Goal: Information Seeking & Learning: Check status

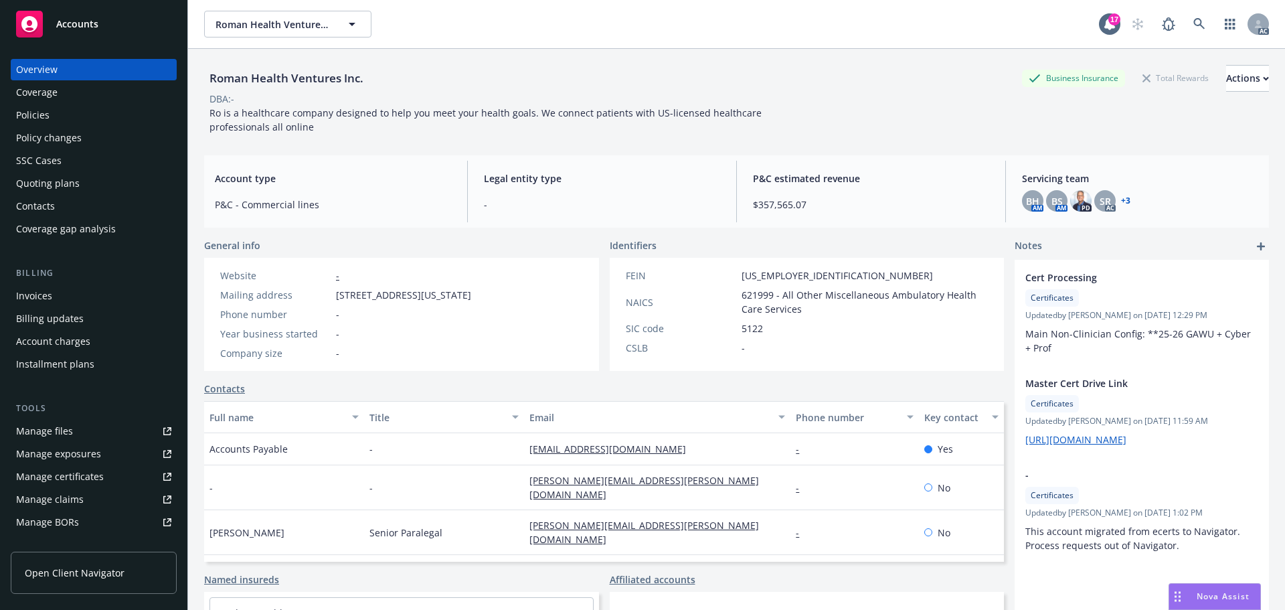
click at [64, 27] on span "Accounts" at bounding box center [77, 24] width 42 height 11
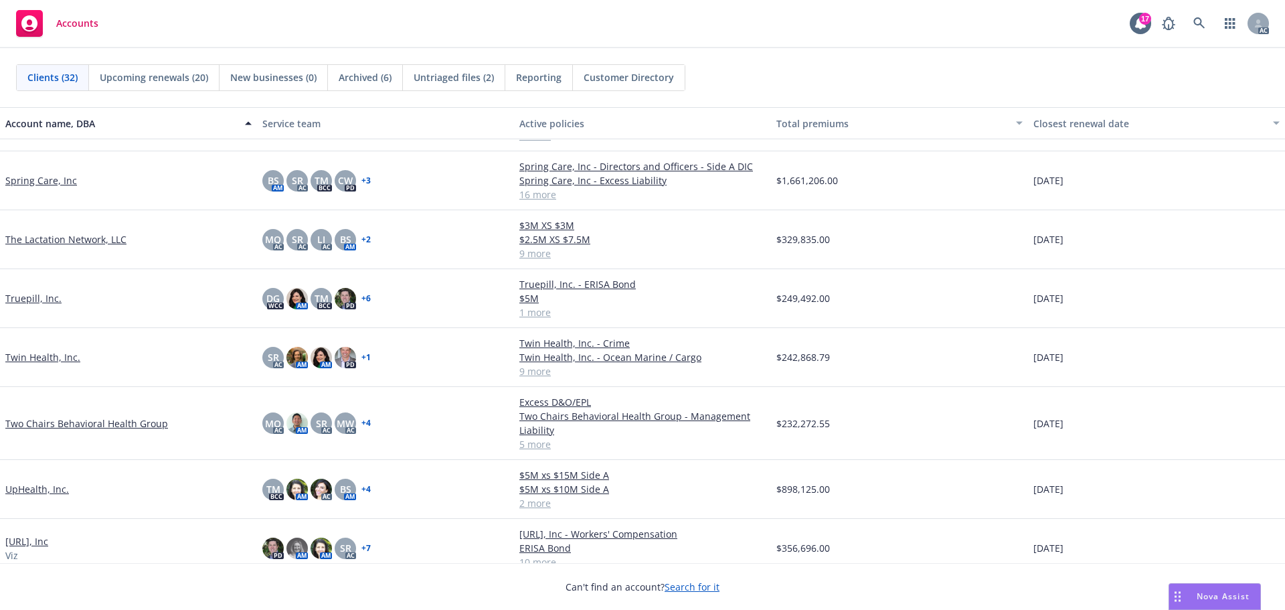
scroll to position [1339, 0]
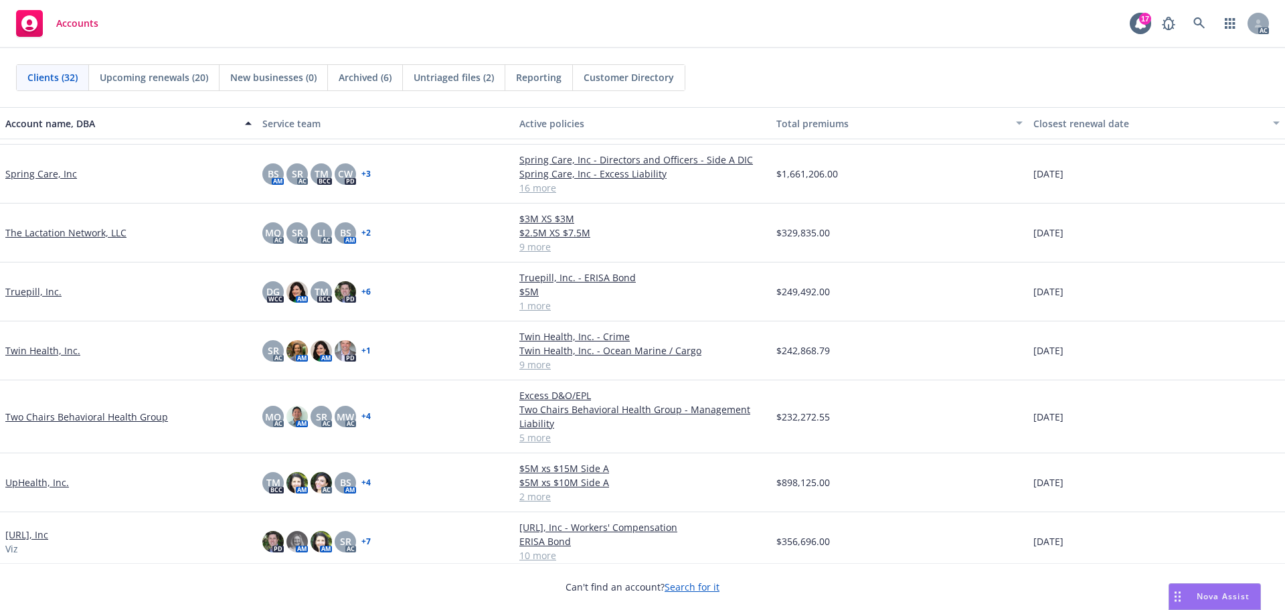
click at [46, 353] on link "Twin Health, Inc." at bounding box center [42, 350] width 75 height 14
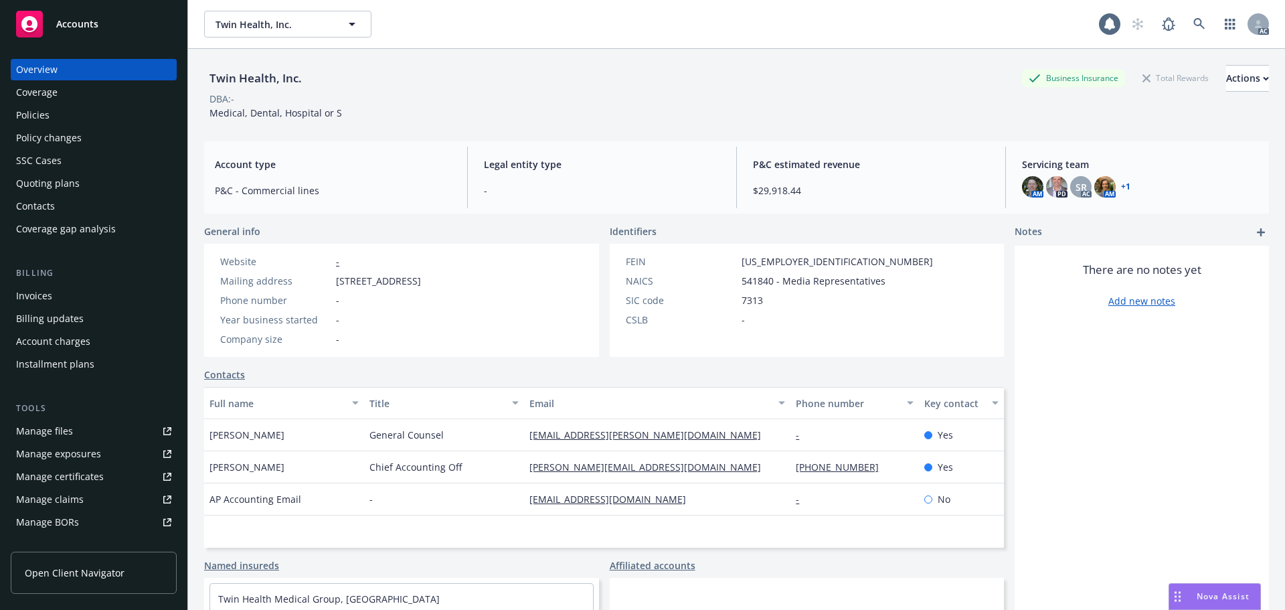
scroll to position [67, 0]
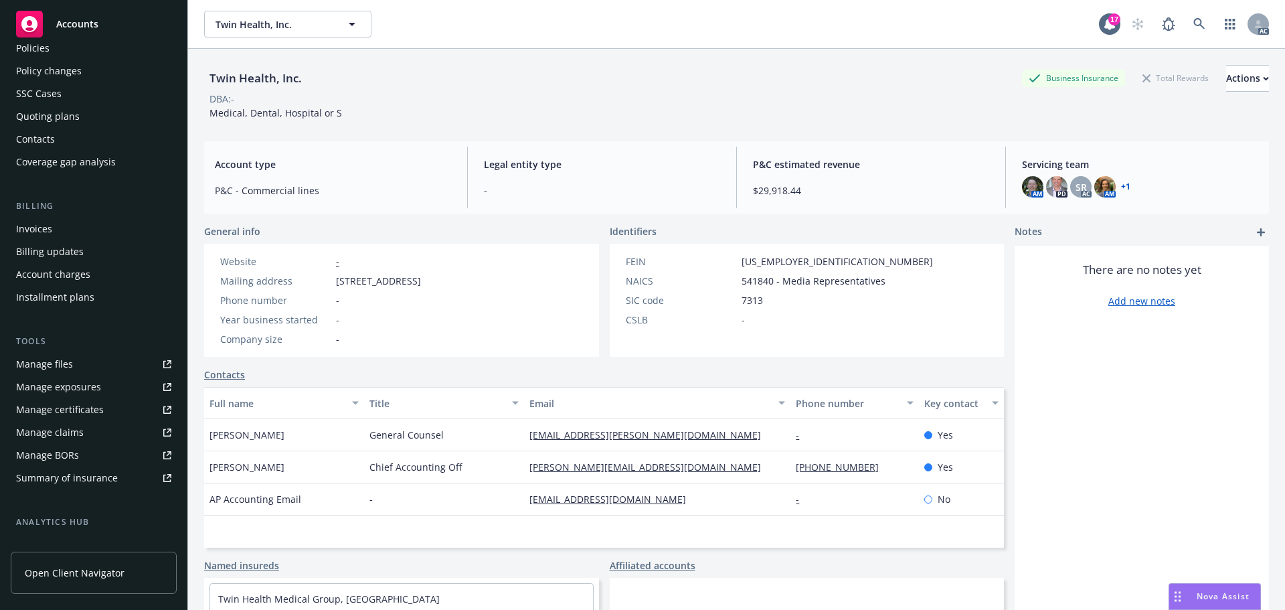
click at [70, 294] on div "Installment plans" at bounding box center [55, 297] width 78 height 21
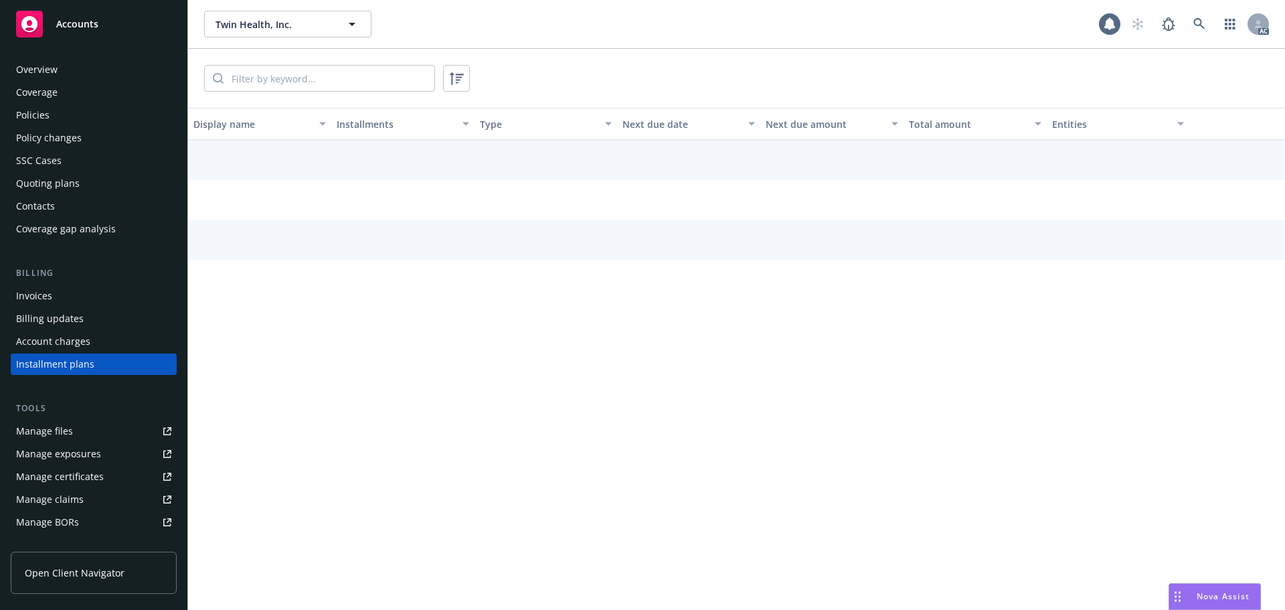
scroll to position [38, 0]
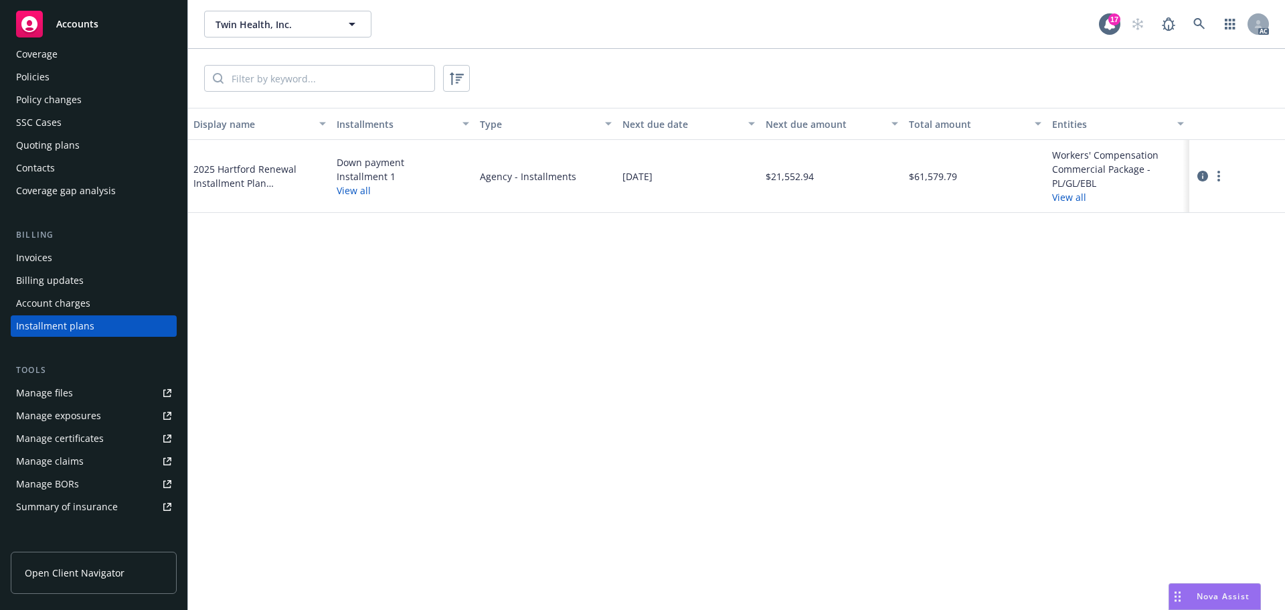
click at [349, 187] on button "View all" at bounding box center [354, 190] width 34 height 14
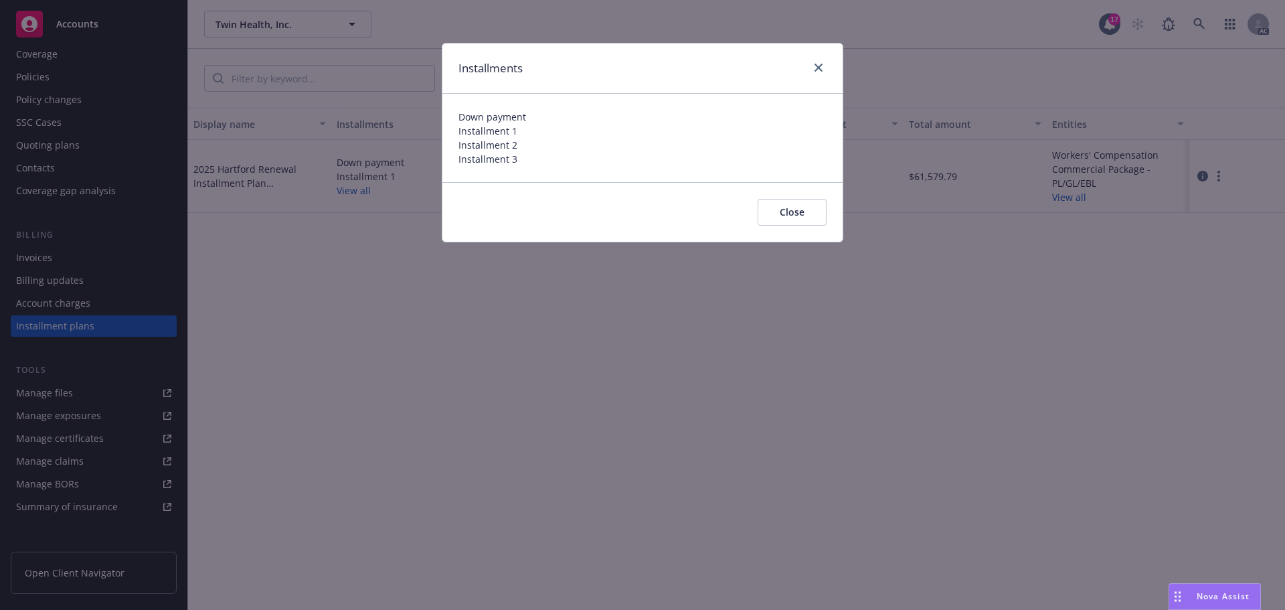
click at [809, 212] on button "Close" at bounding box center [792, 212] width 69 height 27
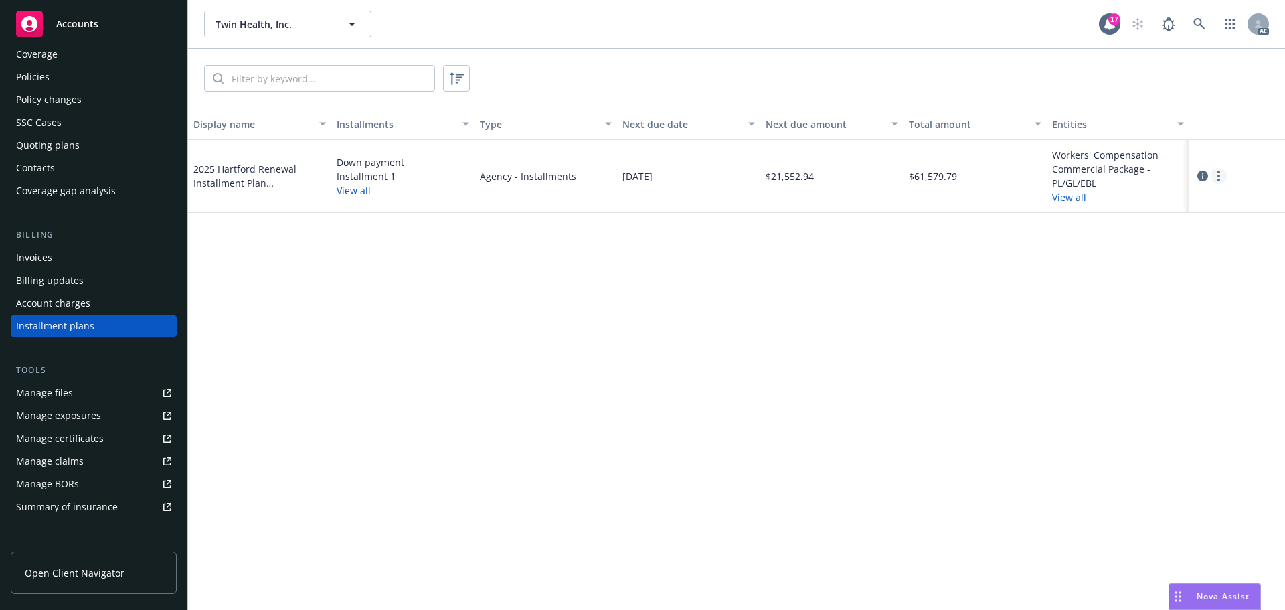
click at [1218, 177] on circle "more" at bounding box center [1219, 176] width 3 height 3
drag, startPoint x: 1156, startPoint y: 242, endPoint x: 1202, endPoint y: 181, distance: 76.1
click at [1164, 236] on div "Display name Installments Type Next due date Next due amount Total amount Entit…" at bounding box center [736, 359] width 1097 height 502
click at [1202, 177] on icon "circleInformation" at bounding box center [1203, 176] width 11 height 11
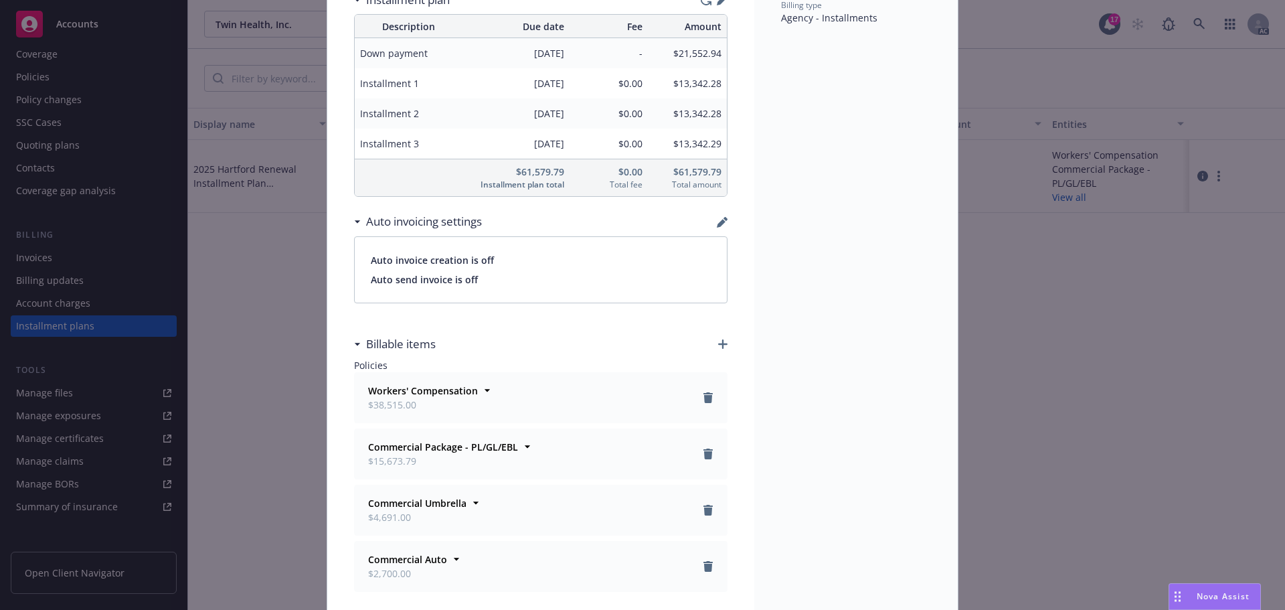
scroll to position [201, 0]
